Goal: Transaction & Acquisition: Purchase product/service

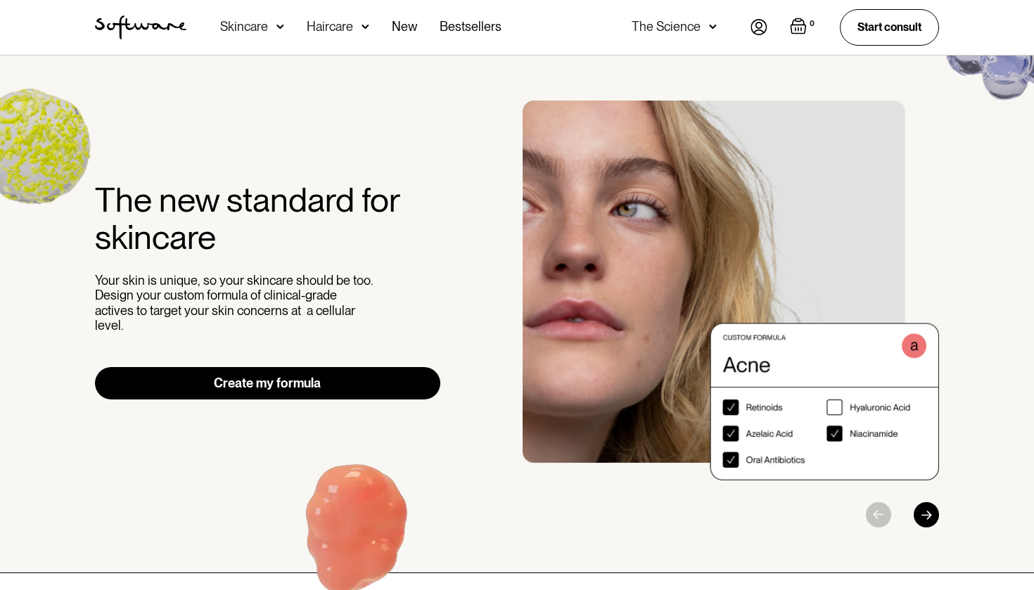
scroll to position [4, 0]
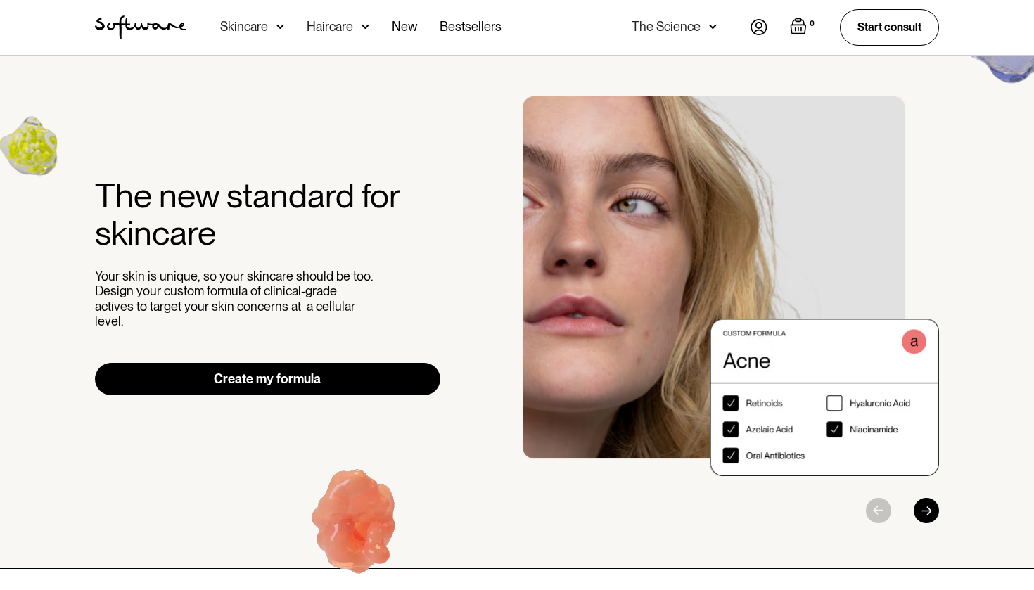
click at [372, 373] on link "Create my formula" at bounding box center [267, 379] width 345 height 32
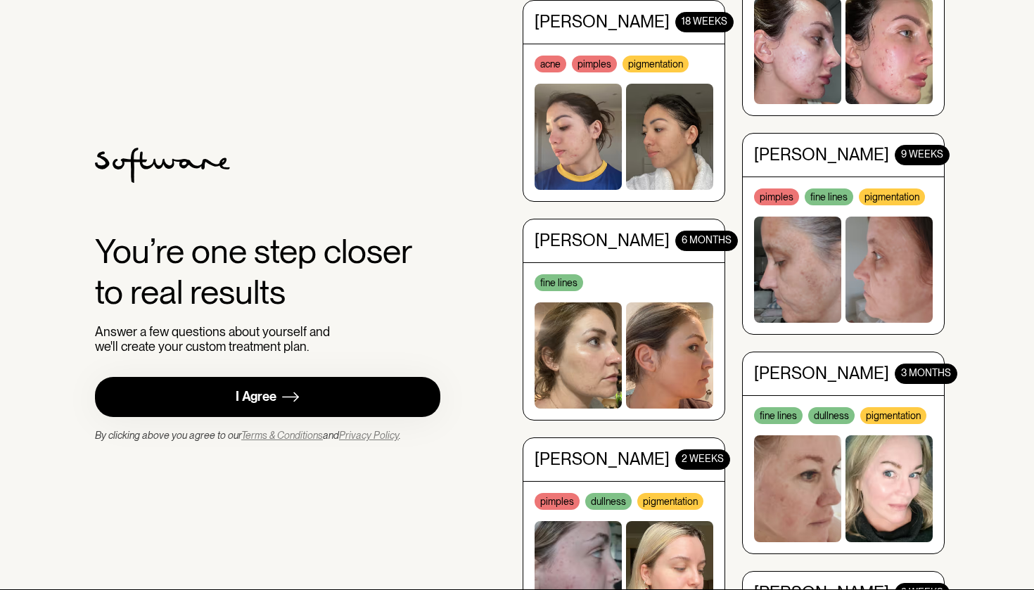
click at [399, 394] on link "I Agree" at bounding box center [267, 397] width 345 height 40
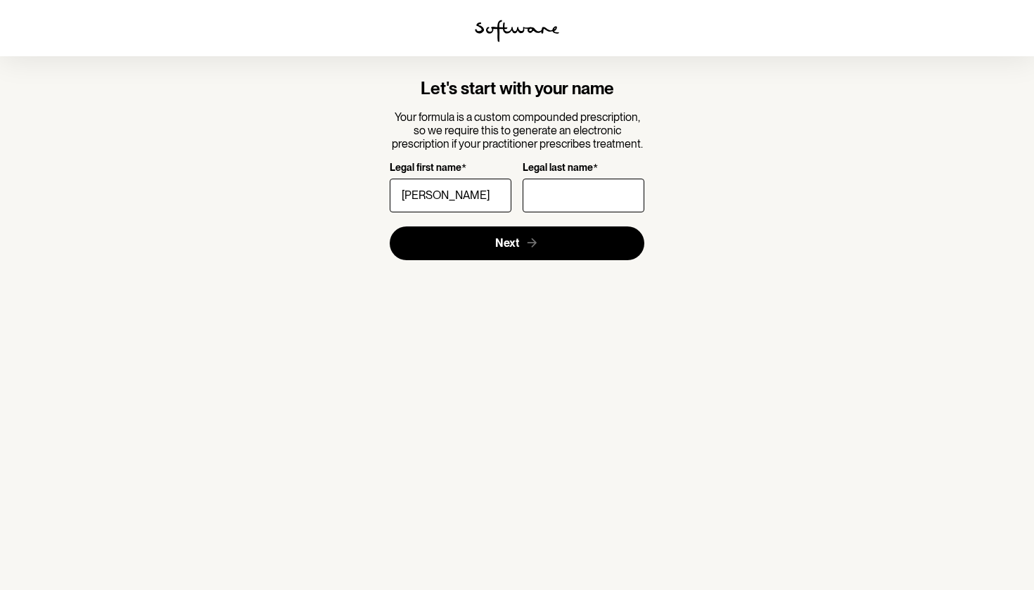
type input "Valeri"
type input "Scheer"
click at [477, 191] on input "Valeri" at bounding box center [451, 196] width 122 height 34
drag, startPoint x: 476, startPoint y: 240, endPoint x: 473, endPoint y: 178, distance: 62.7
click at [473, 178] on form "Let's start with your name Your formula is a custom compounded prescription, so…" at bounding box center [517, 169] width 255 height 181
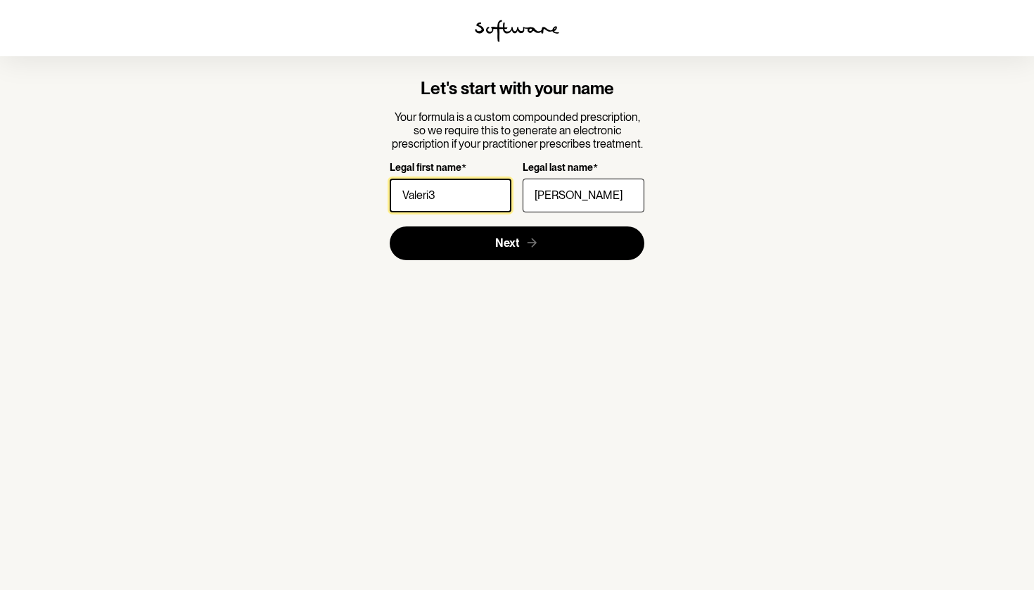
click at [474, 207] on input "Valeri3" at bounding box center [451, 196] width 122 height 34
type input "Valerie"
click at [528, 34] on img at bounding box center [517, 31] width 84 height 23
type input "Valerie"
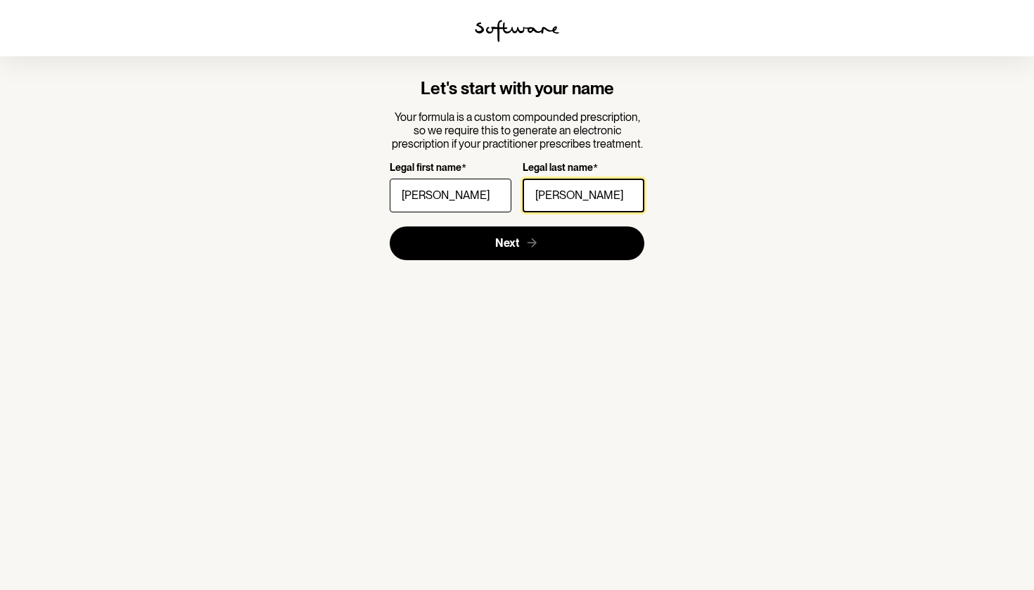
type input "Scheer"
click at [517, 242] on button "Next" at bounding box center [517, 243] width 255 height 34
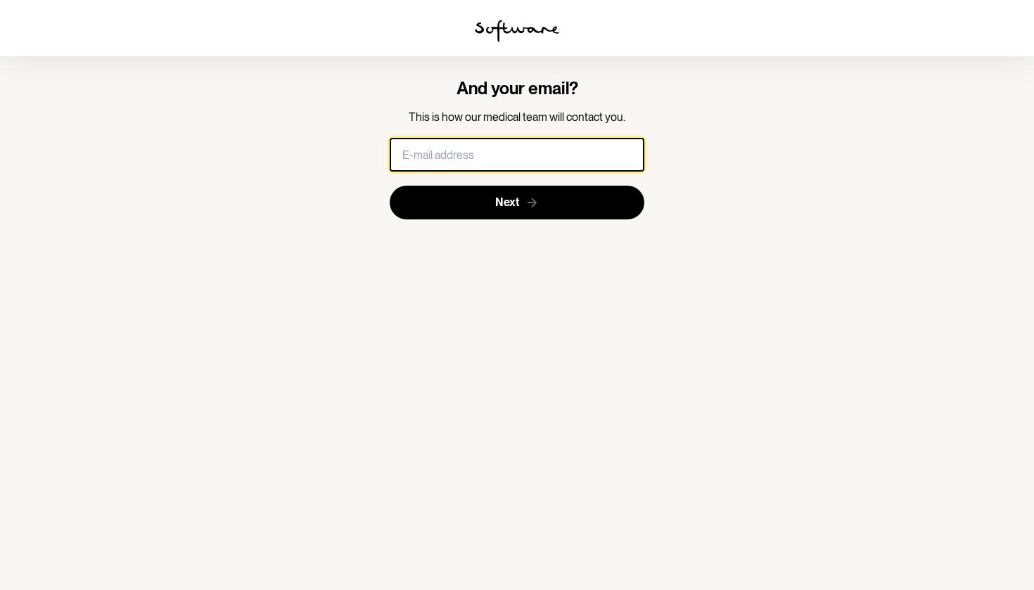
type input "valerie.m.scheer@gmail.com"
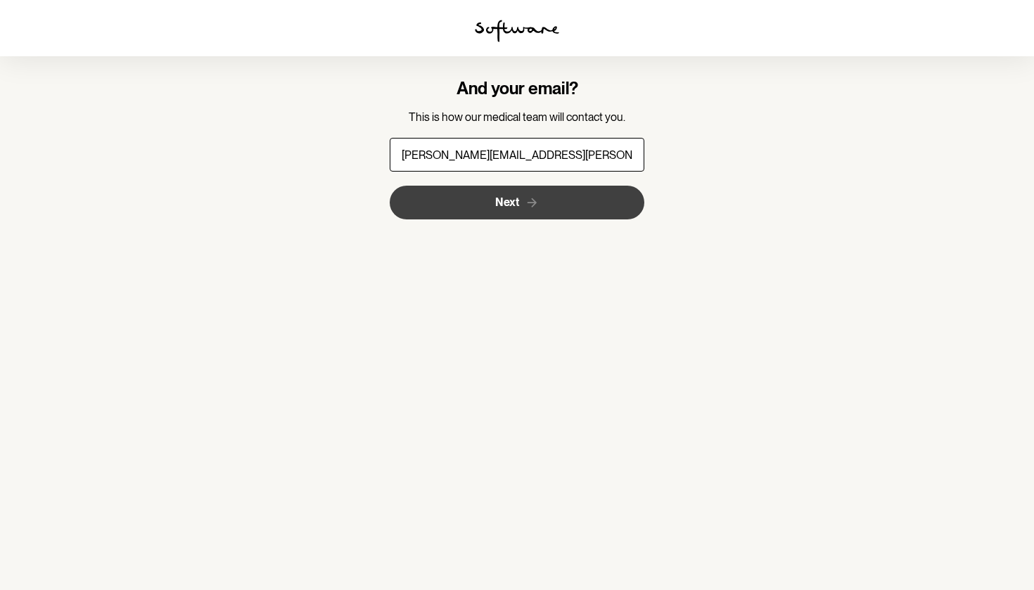
click at [442, 211] on button "Next" at bounding box center [517, 203] width 255 height 34
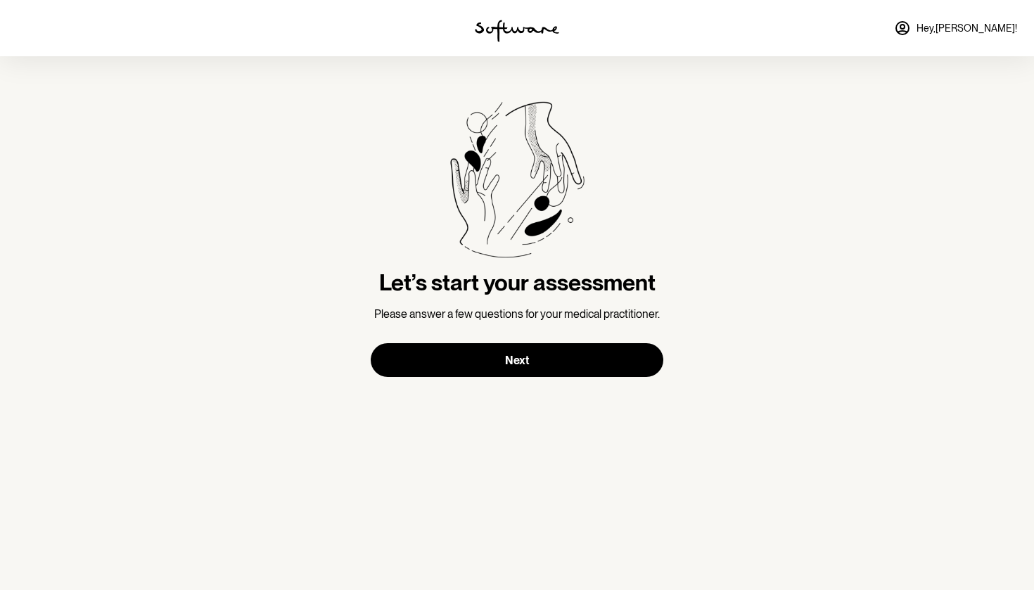
click at [589, 340] on div "Let’s start your assessment Please answer a few questions for your medical prac…" at bounding box center [517, 239] width 293 height 276
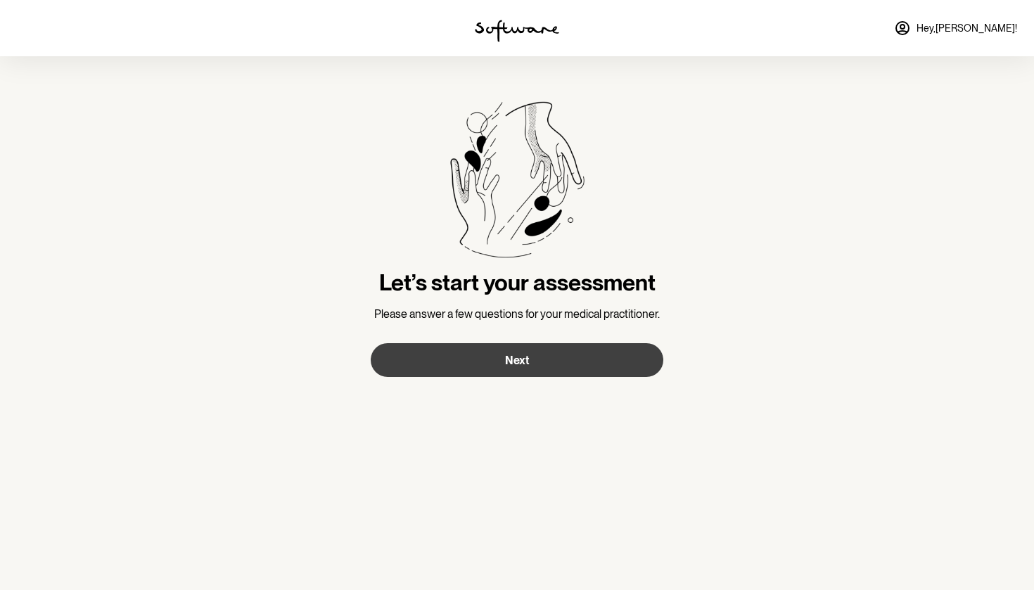
click at [589, 348] on button "Next" at bounding box center [517, 360] width 293 height 34
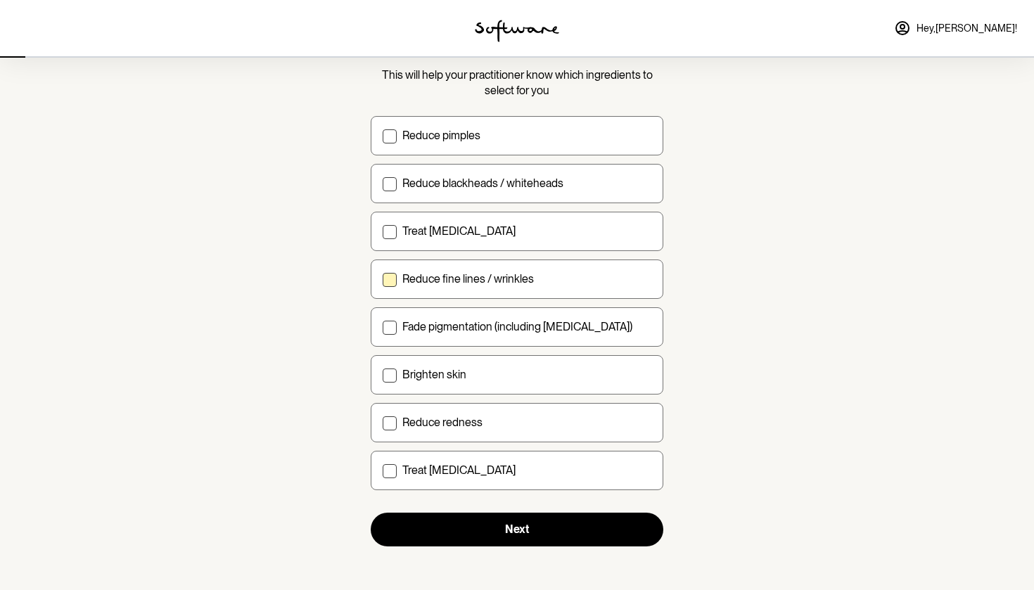
click at [608, 274] on div "Reduce fine lines / wrinkles" at bounding box center [526, 278] width 249 height 13
click at [383, 278] on input "Reduce fine lines / wrinkles" at bounding box center [382, 278] width 1 height 1
checkbox input "true"
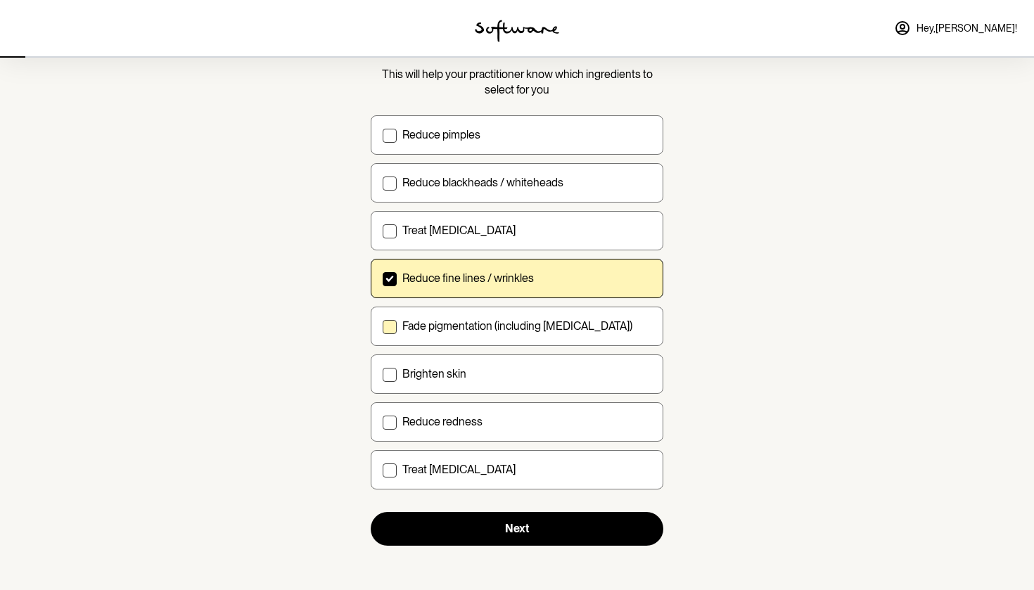
scroll to position [99, 0]
click at [579, 333] on label "Fade pigmentation (including melasma)" at bounding box center [517, 326] width 293 height 39
click at [383, 327] on input "Fade pigmentation (including melasma)" at bounding box center [382, 326] width 1 height 1
checkbox input "true"
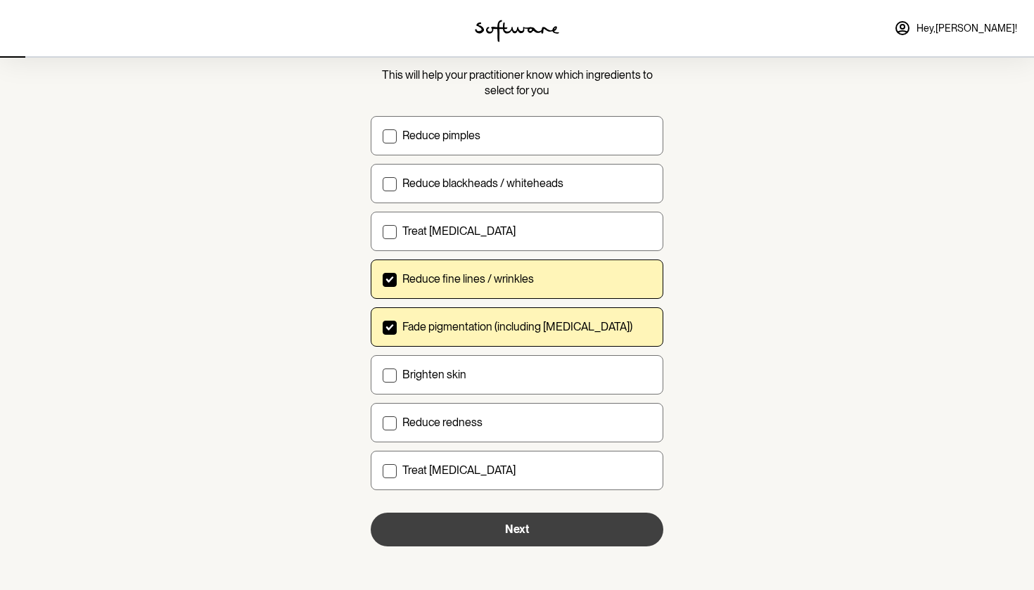
click at [528, 520] on button "Next" at bounding box center [517, 530] width 293 height 34
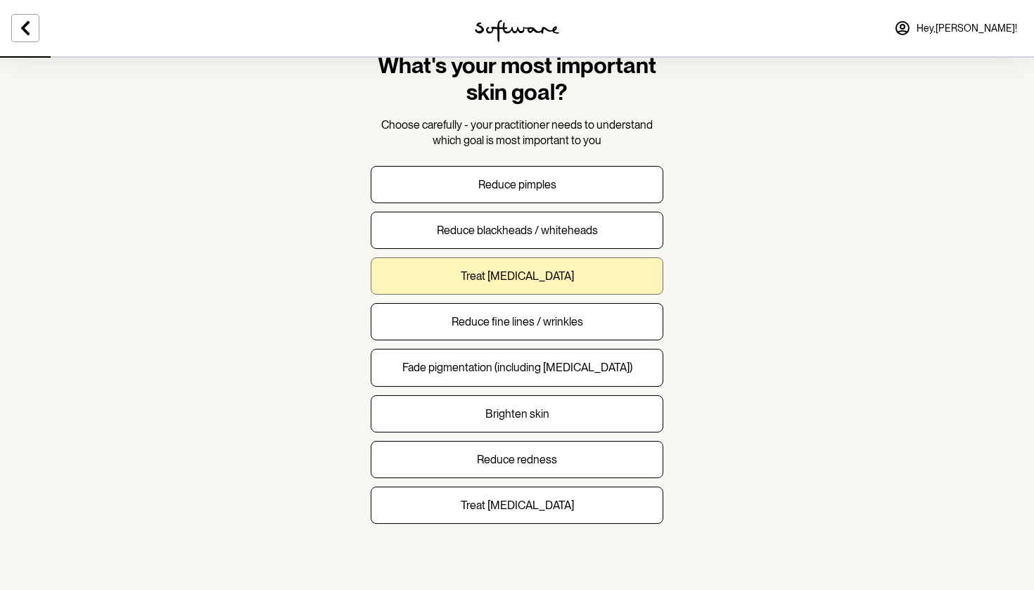
scroll to position [49, 0]
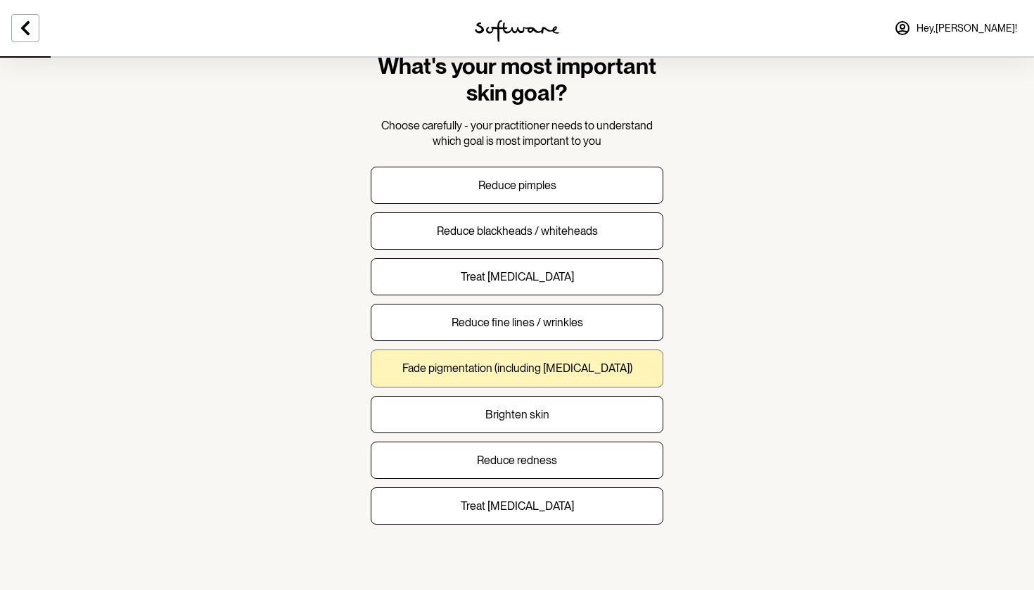
click at [533, 365] on p "Fade pigmentation (including melasma)" at bounding box center [517, 367] width 230 height 13
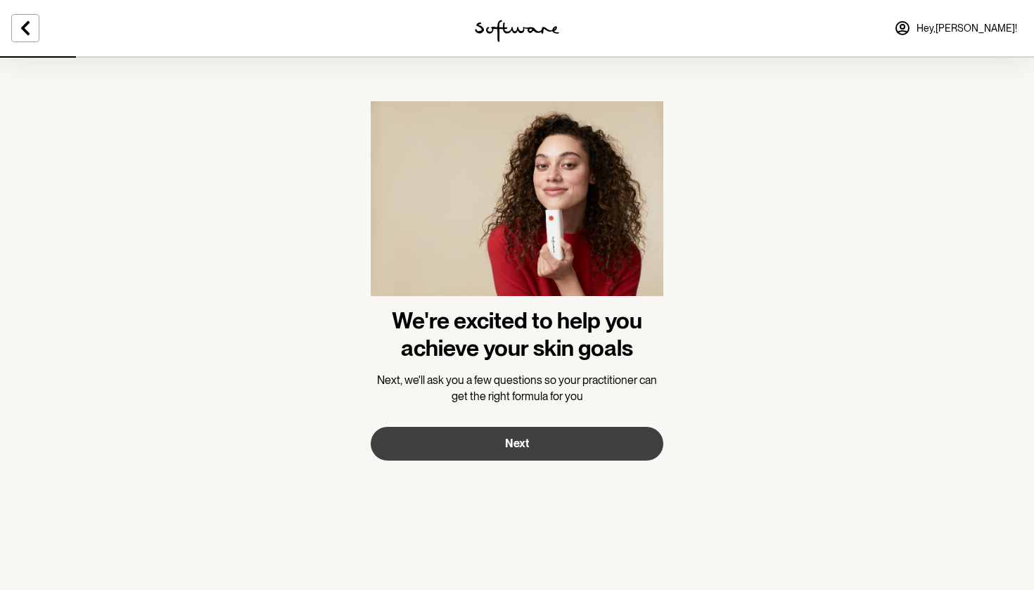
click at [522, 427] on button "Next" at bounding box center [517, 444] width 293 height 34
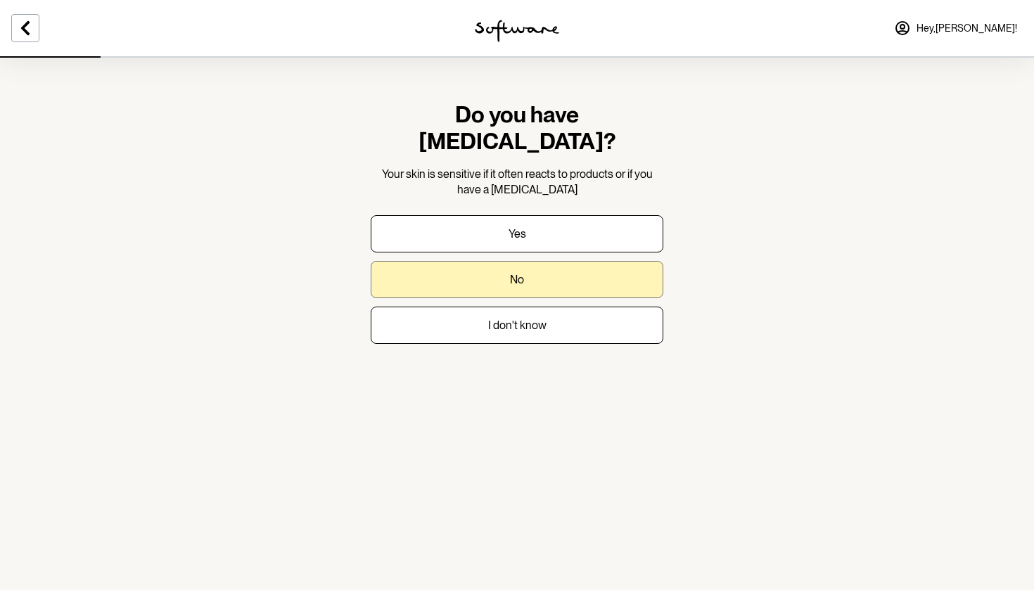
click at [528, 261] on button "No" at bounding box center [517, 279] width 293 height 37
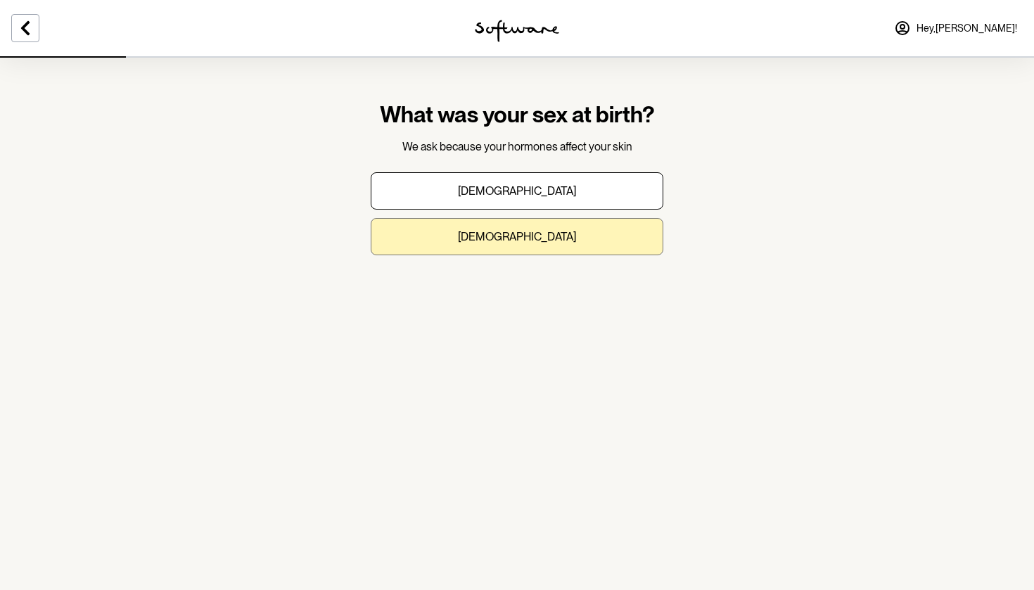
click at [567, 232] on button "Female" at bounding box center [517, 236] width 293 height 37
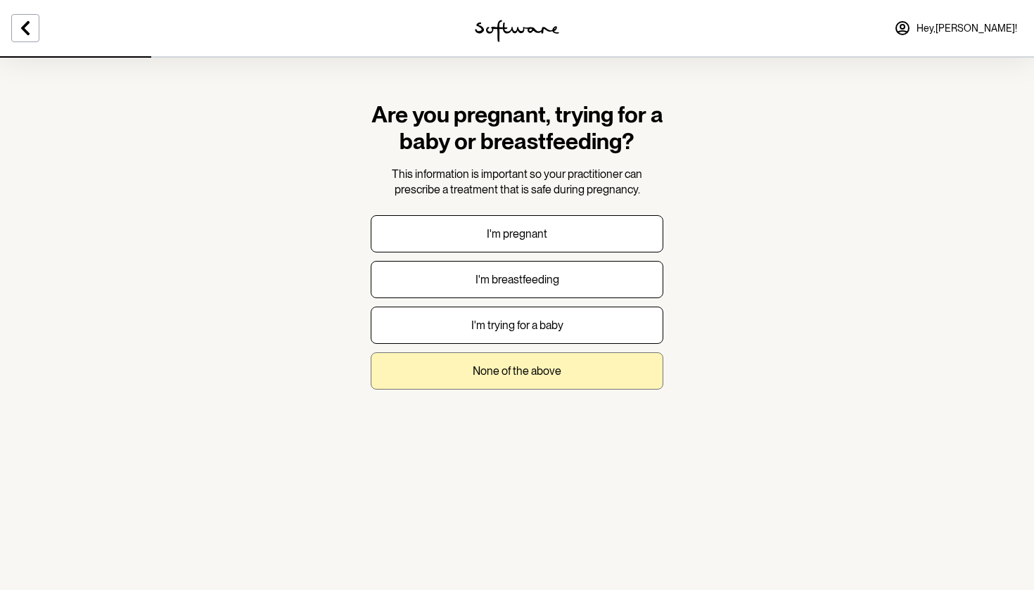
click at [560, 364] on p "None of the above" at bounding box center [517, 370] width 89 height 13
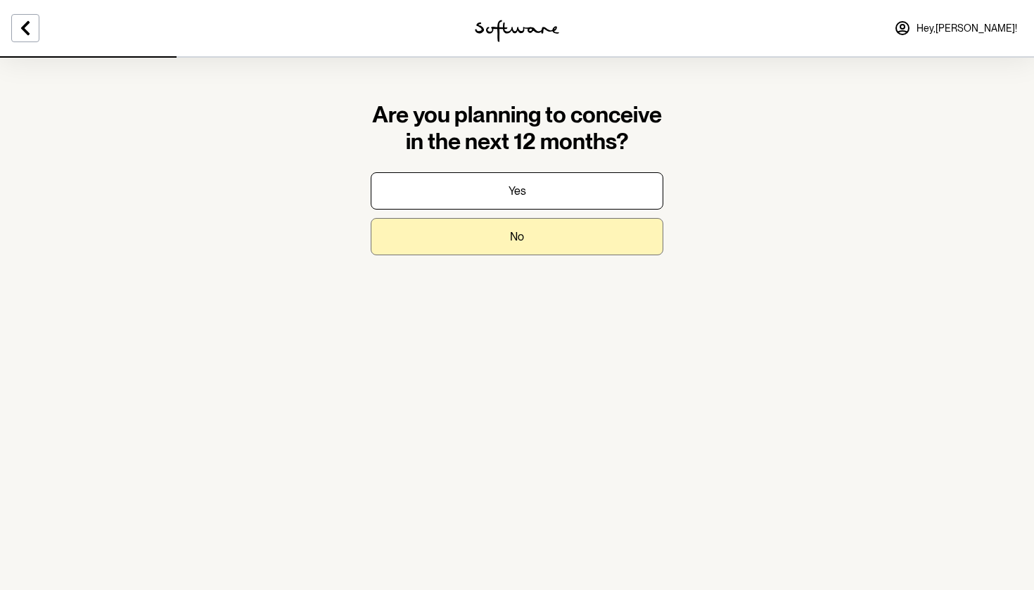
click at [565, 245] on button "No" at bounding box center [517, 236] width 293 height 37
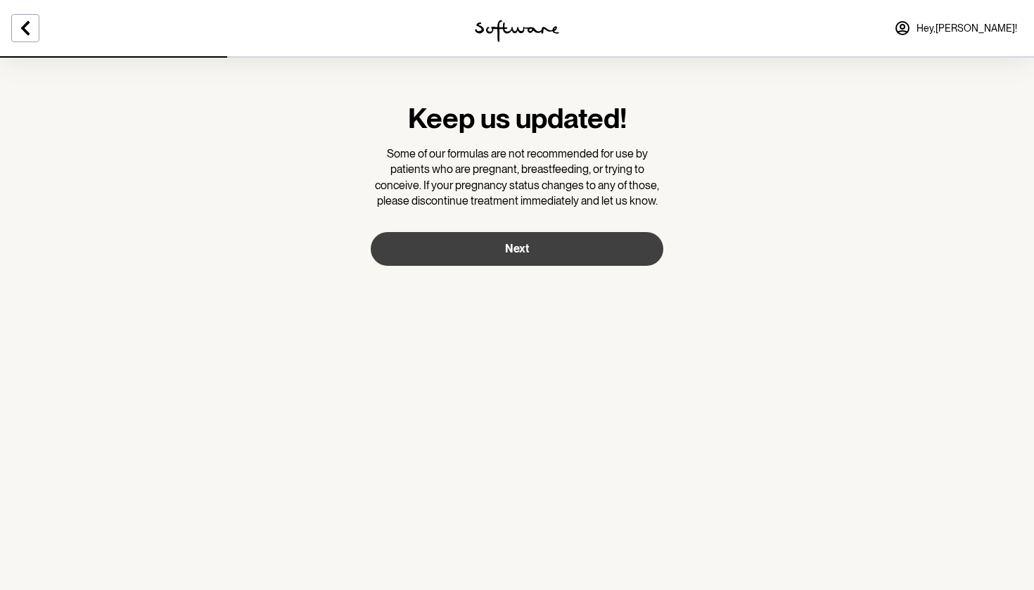
click at [563, 243] on button "Next" at bounding box center [517, 249] width 293 height 34
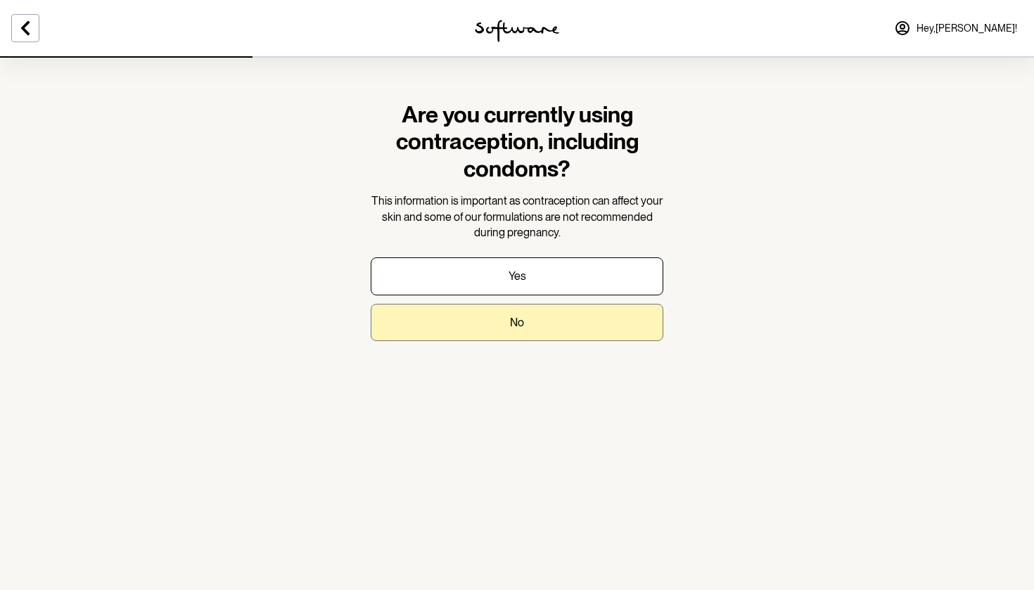
click at [563, 304] on button "No" at bounding box center [517, 322] width 293 height 37
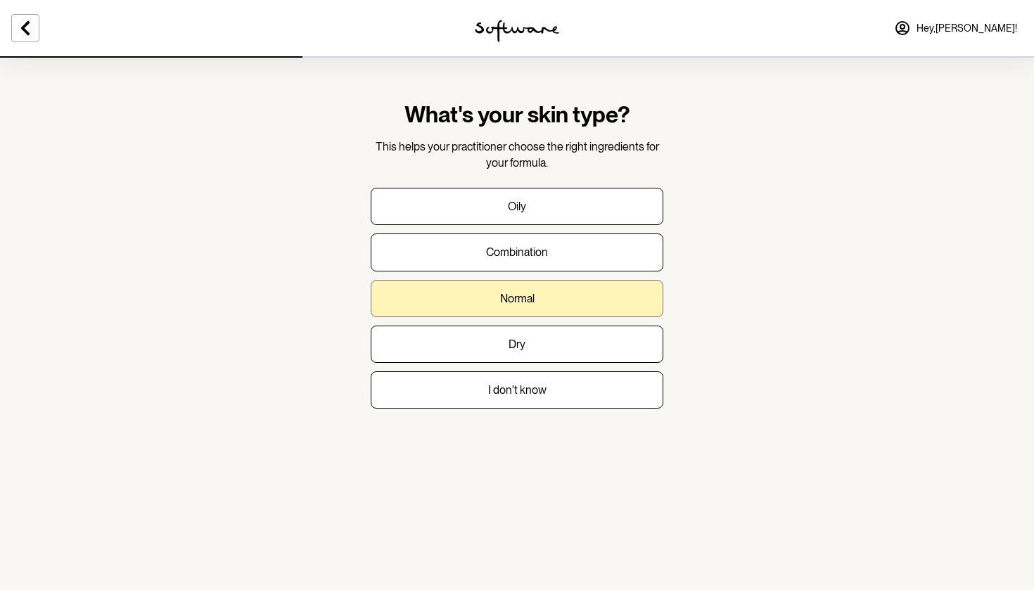
click at [551, 296] on button "Normal" at bounding box center [517, 298] width 293 height 37
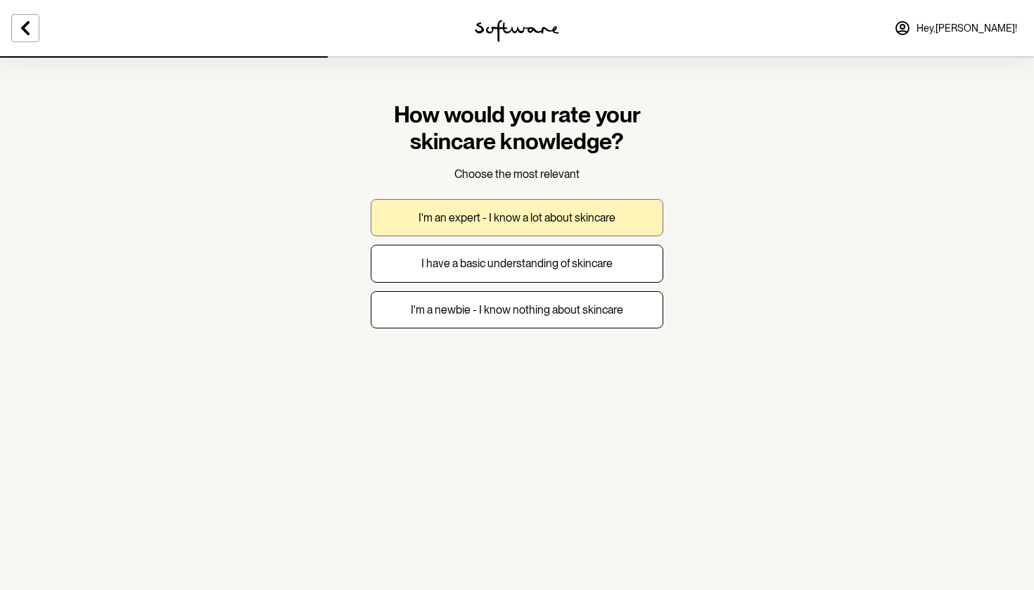
click at [557, 222] on p "I'm an expert - I know a lot about skincare" at bounding box center [516, 217] width 197 height 13
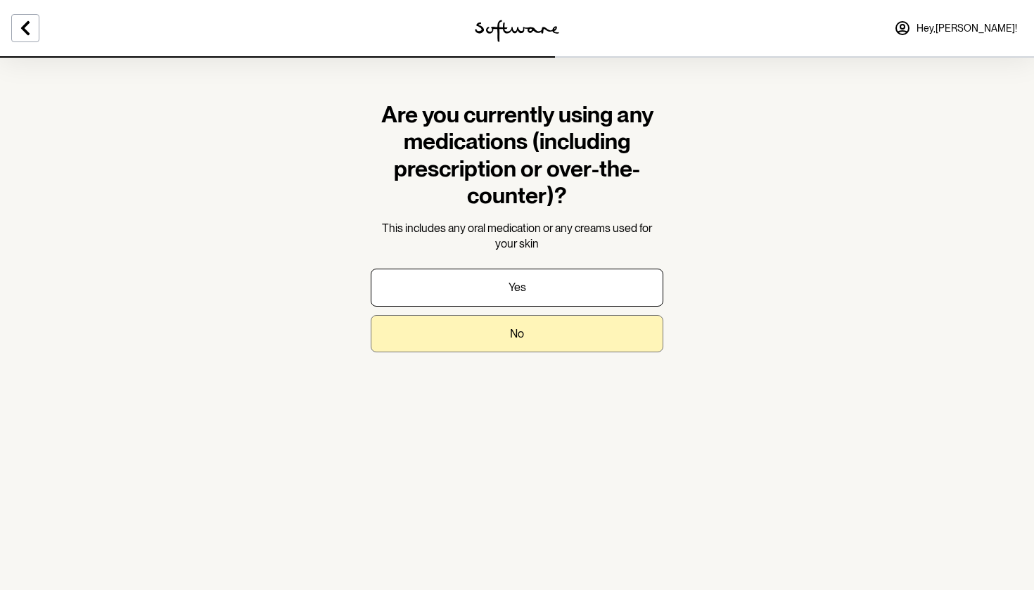
click at [554, 342] on button "No" at bounding box center [517, 333] width 293 height 37
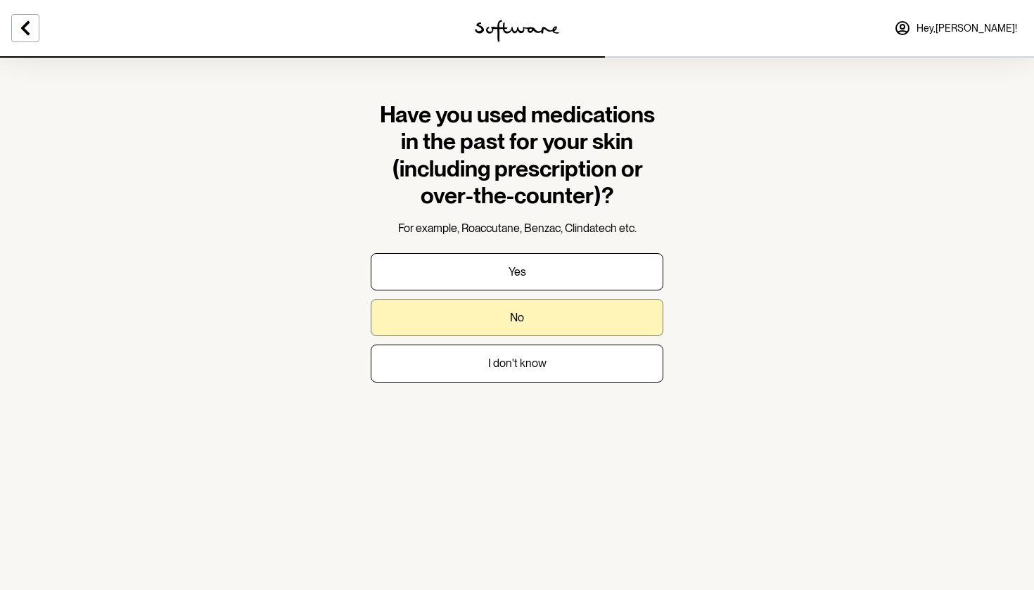
click at [553, 317] on button "No" at bounding box center [517, 317] width 293 height 37
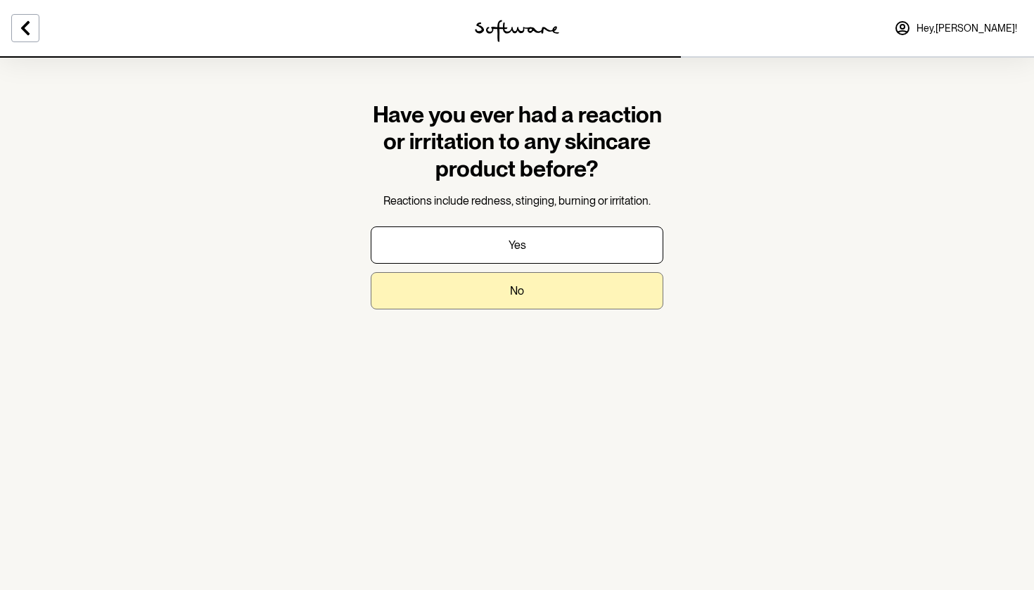
click at [553, 293] on button "No" at bounding box center [517, 290] width 293 height 37
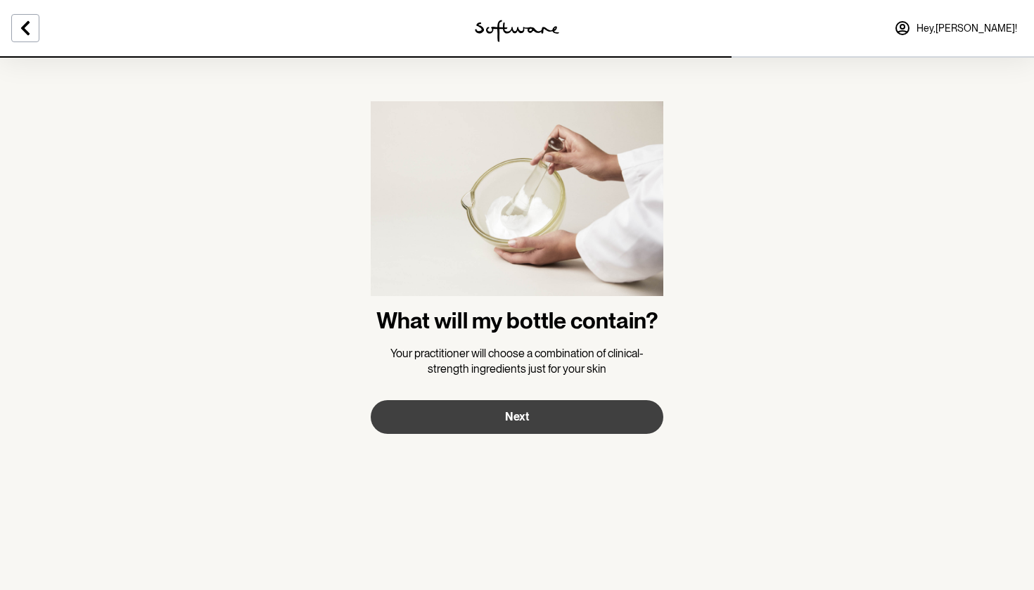
click at [562, 400] on button "Next" at bounding box center [517, 417] width 293 height 34
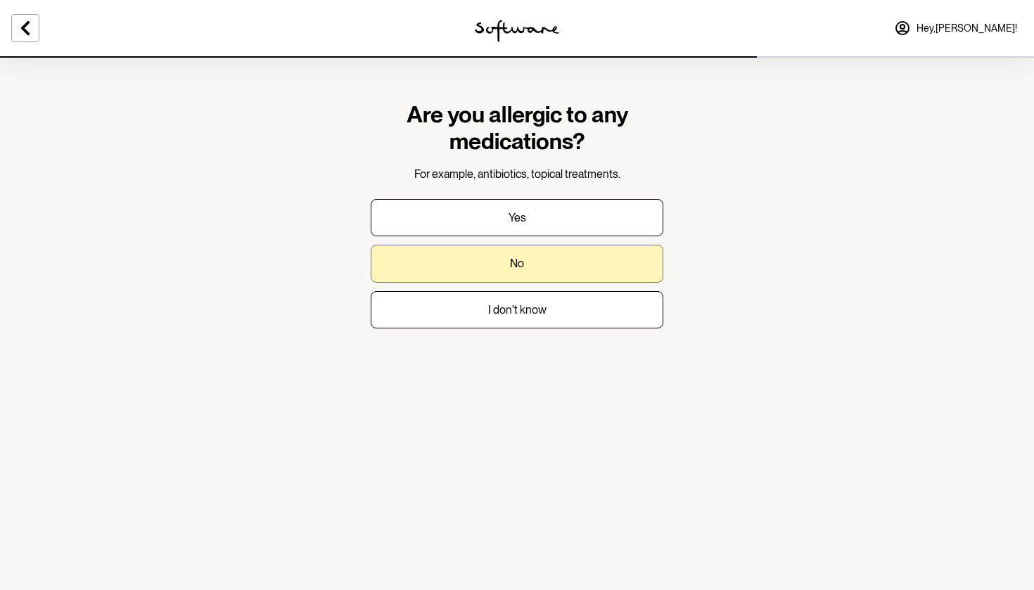
click at [537, 263] on button "No" at bounding box center [517, 263] width 293 height 37
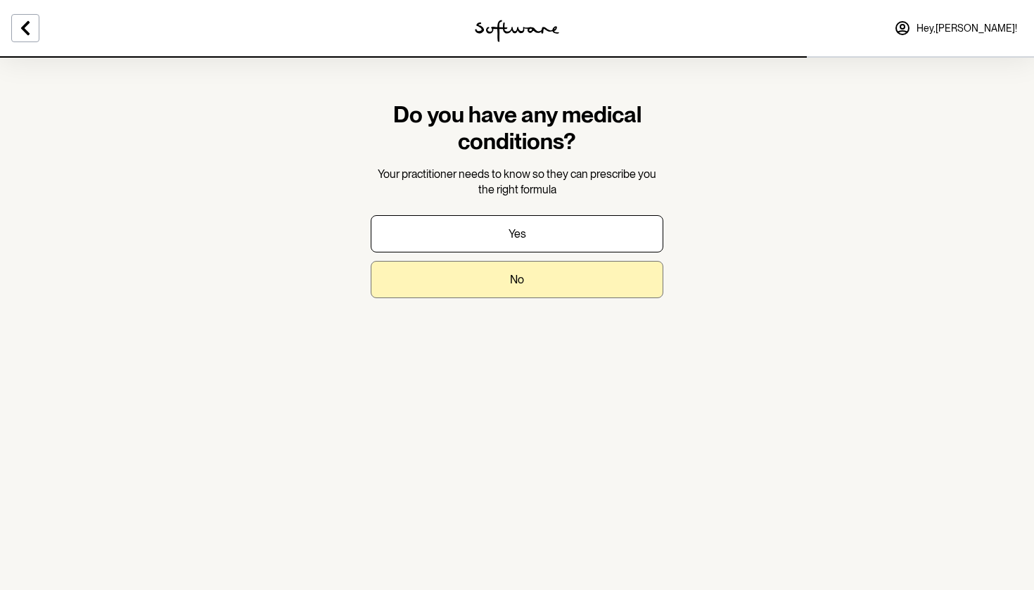
click at [539, 269] on button "No" at bounding box center [517, 279] width 293 height 37
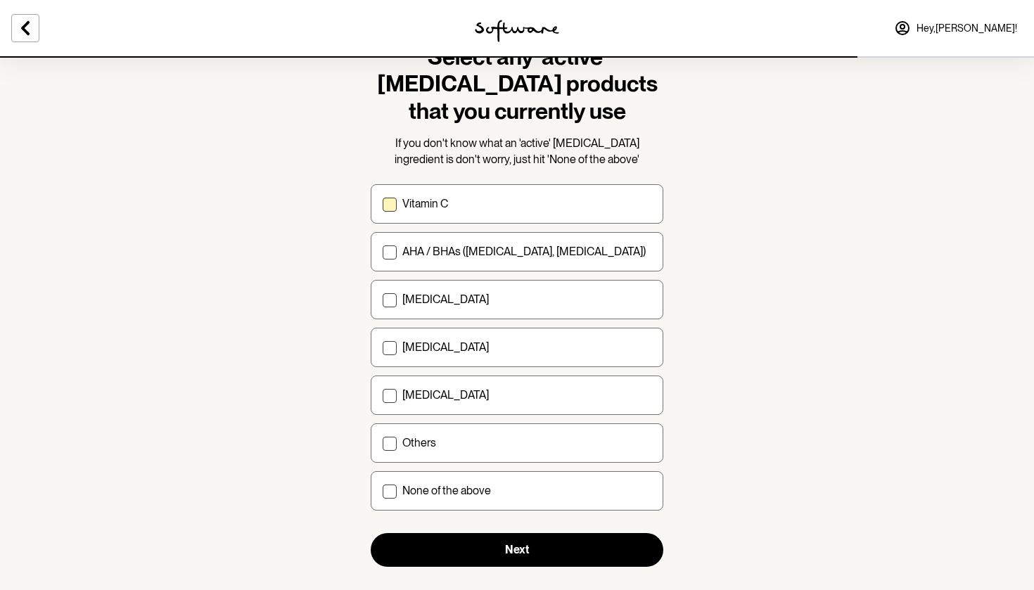
scroll to position [63, 0]
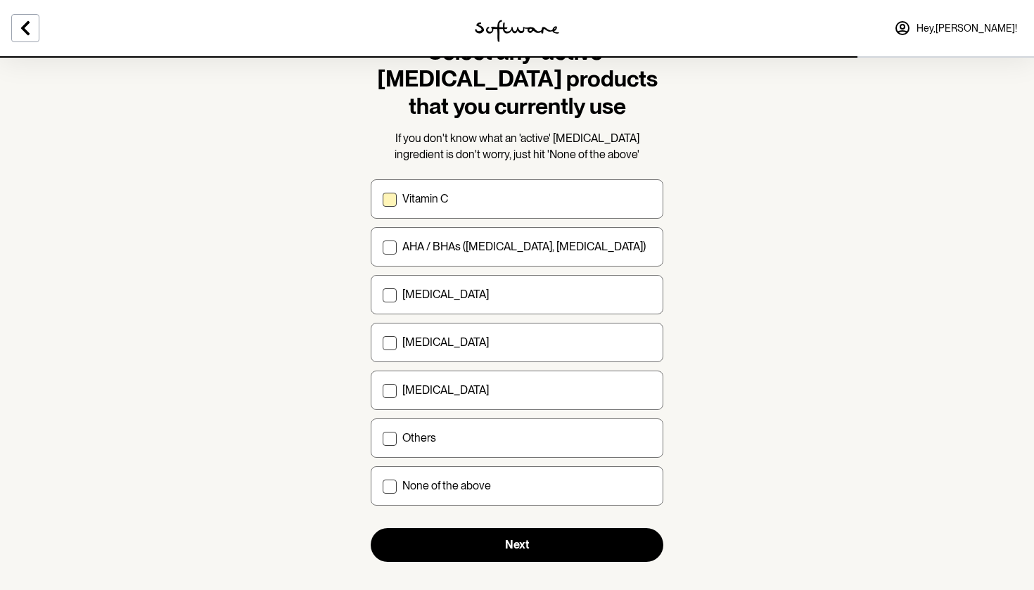
click at [519, 196] on div "Vitamin C" at bounding box center [526, 198] width 249 height 13
click at [383, 199] on input "Vitamin C" at bounding box center [382, 199] width 1 height 1
checkbox input "true"
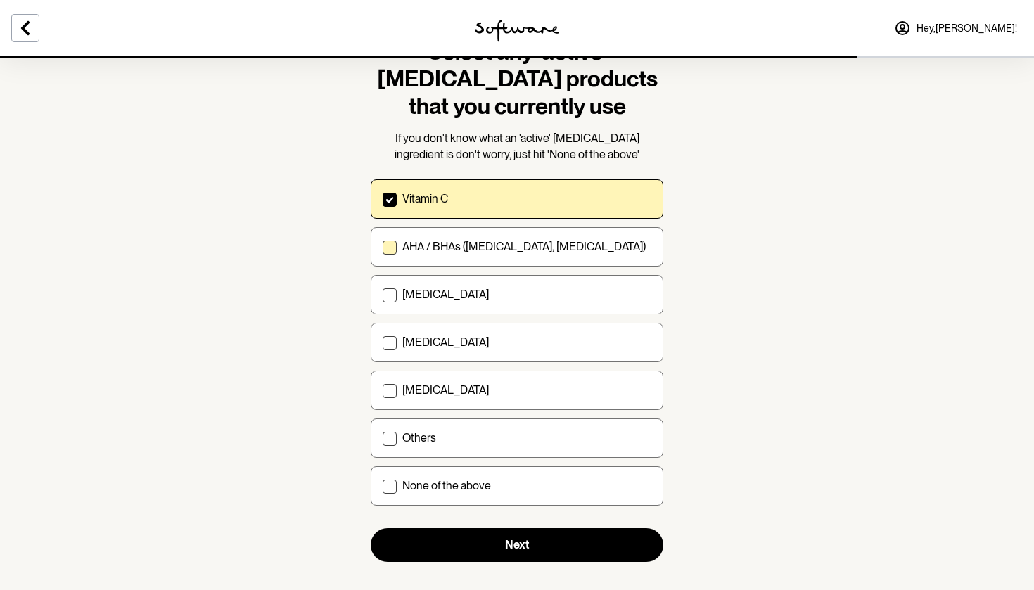
click at [519, 232] on label "AHA / BHAs (salicylic acid, glycolic acid)" at bounding box center [517, 246] width 293 height 39
click at [383, 247] on input "AHA / BHAs (salicylic acid, glycolic acid)" at bounding box center [382, 247] width 1 height 1
checkbox input "true"
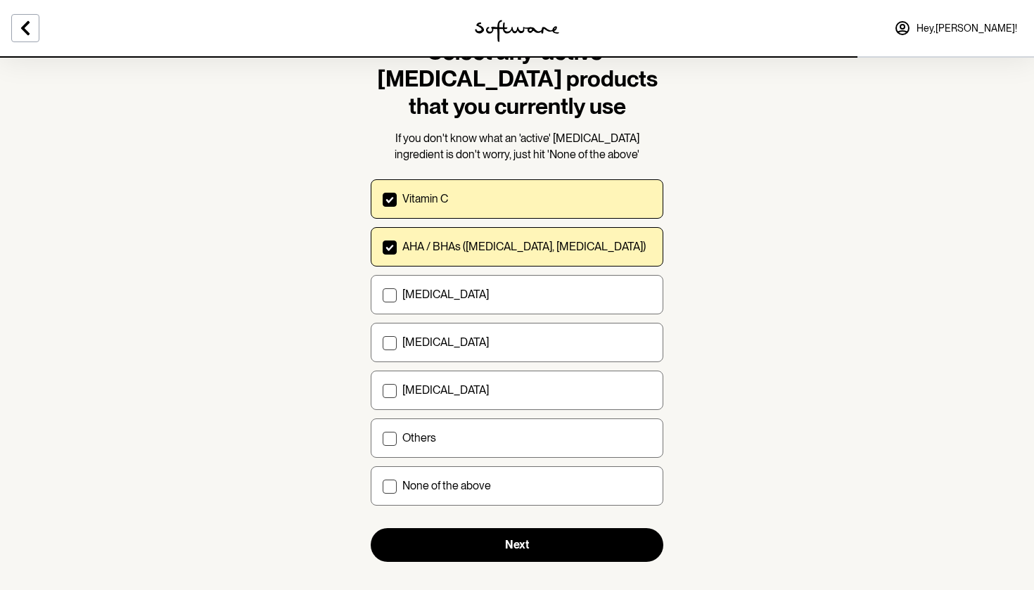
click at [531, 522] on form "Select any 'active' skin care products that you currently use If you don't know…" at bounding box center [517, 300] width 293 height 523
click at [511, 521] on form "Select any 'active' skin care products that you currently use If you don't know…" at bounding box center [517, 300] width 293 height 523
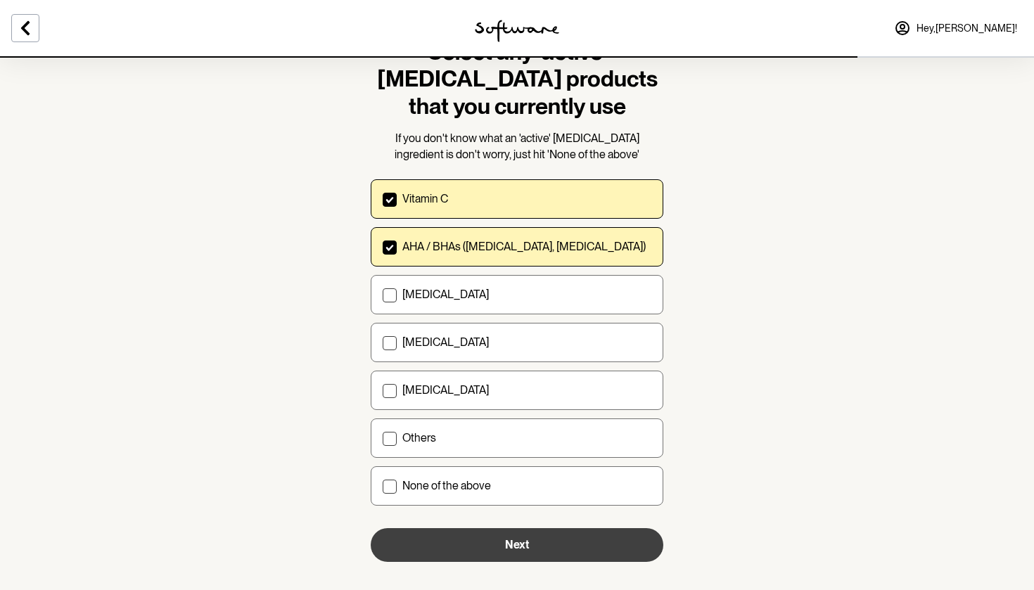
click at [511, 534] on button "Next" at bounding box center [517, 545] width 293 height 34
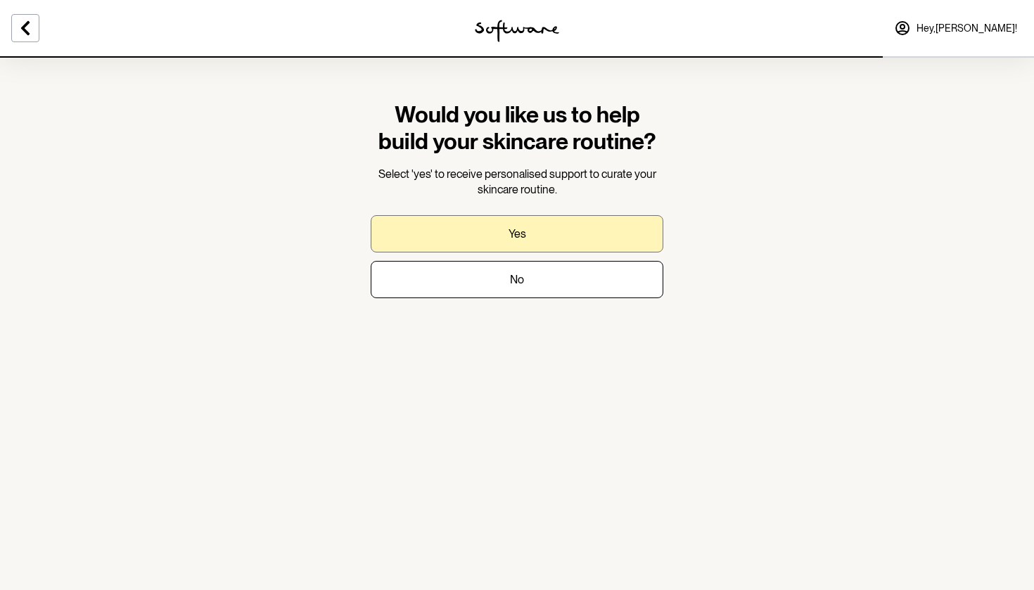
click at [508, 232] on p "Yes" at bounding box center [517, 233] width 18 height 13
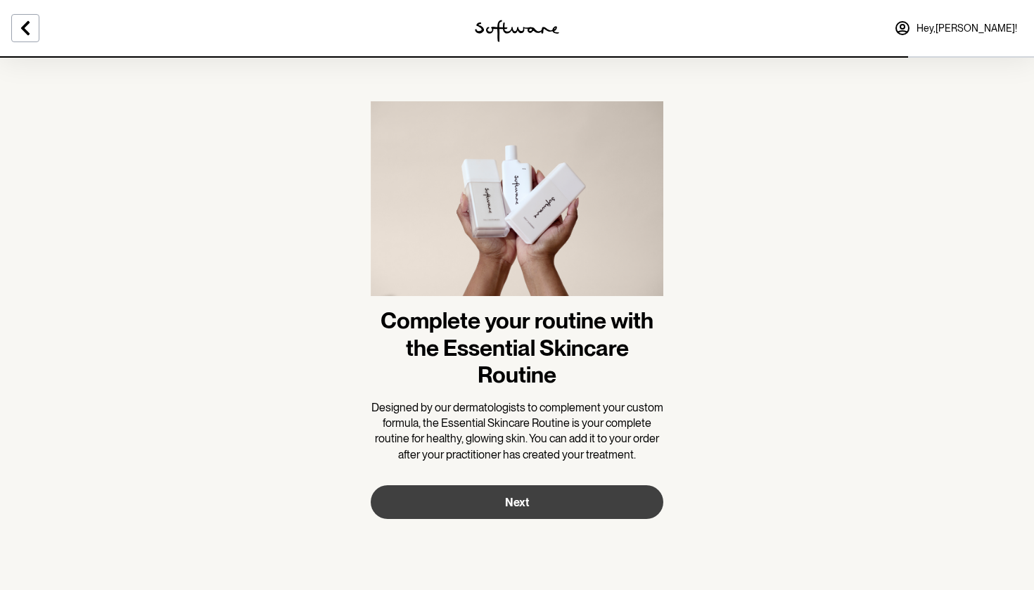
click at [504, 485] on button "Next" at bounding box center [517, 502] width 293 height 34
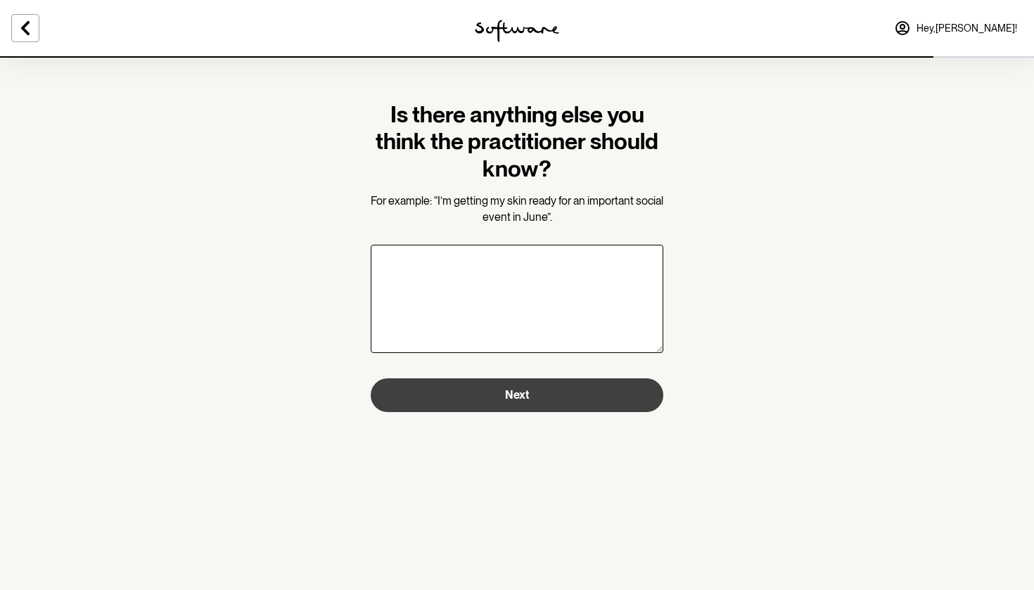
click at [454, 408] on button "Next" at bounding box center [517, 395] width 293 height 34
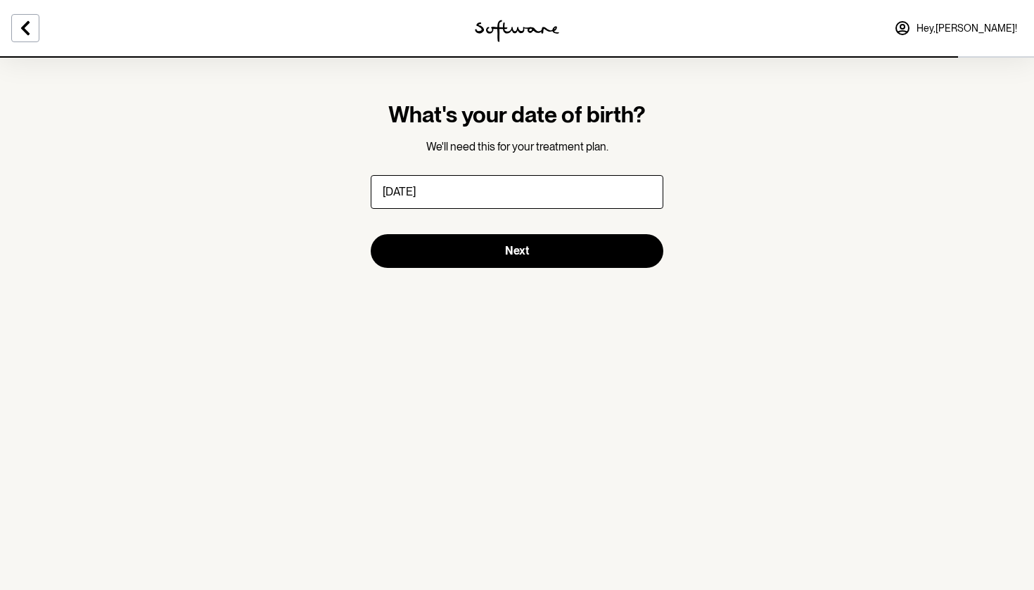
type input "08/11/1986"
click at [517, 250] on button "Next" at bounding box center [517, 251] width 293 height 34
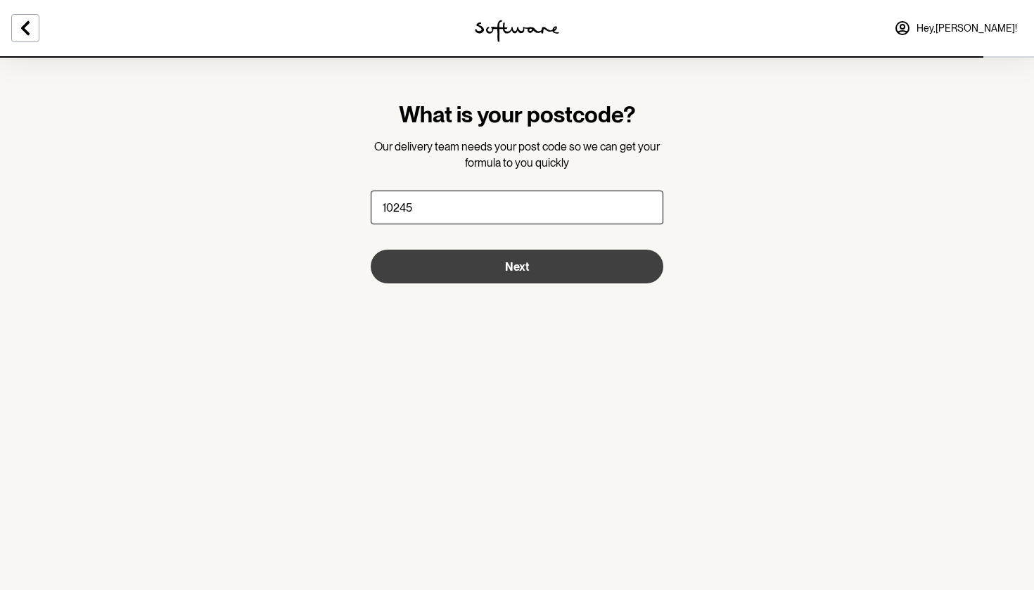
type input "10245"
click at [517, 266] on button "Next" at bounding box center [517, 267] width 293 height 34
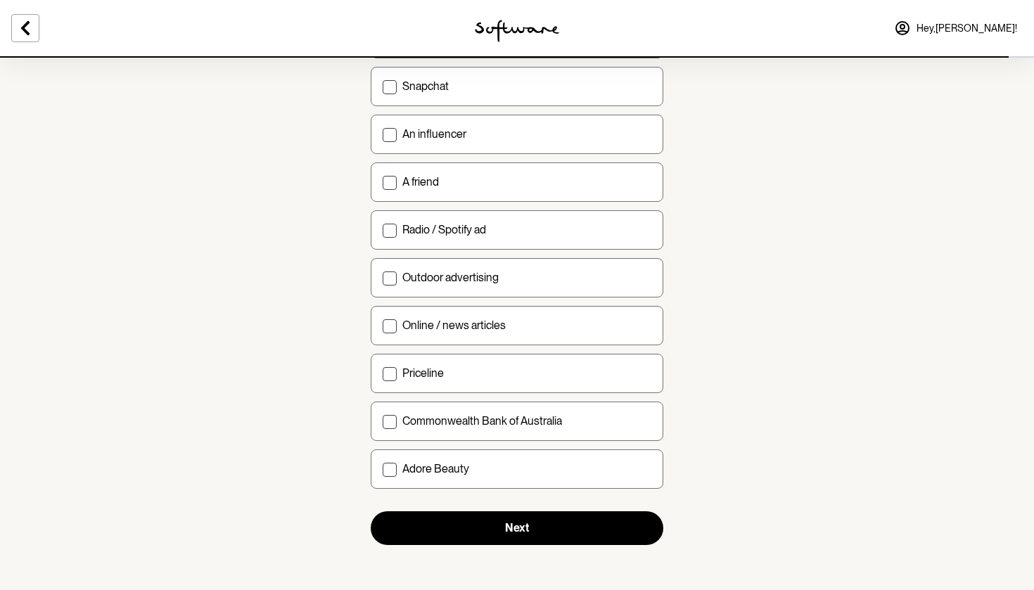
scroll to position [392, 0]
